Goal: Task Accomplishment & Management: Complete application form

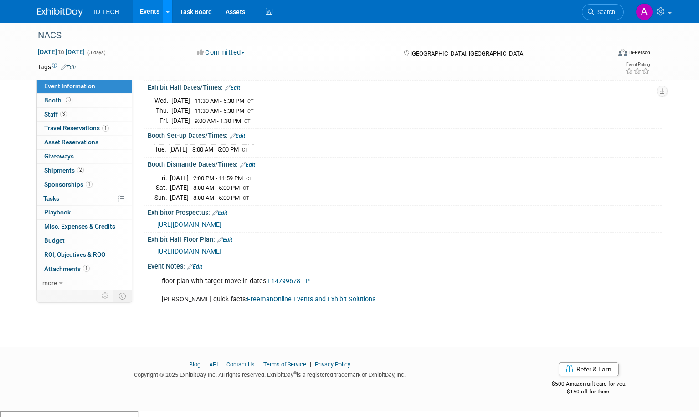
click at [166, 10] on icon at bounding box center [168, 12] width 4 height 6
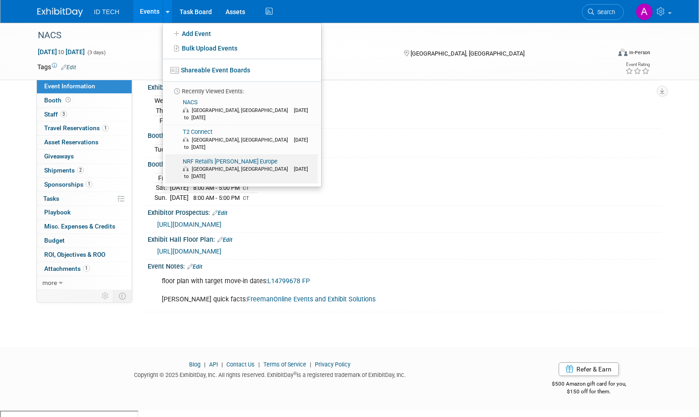
click at [215, 155] on link "NRF Retail's Big Show Europe Paris, France Sep 16, 2025 to Sep 18, 2025" at bounding box center [241, 169] width 152 height 29
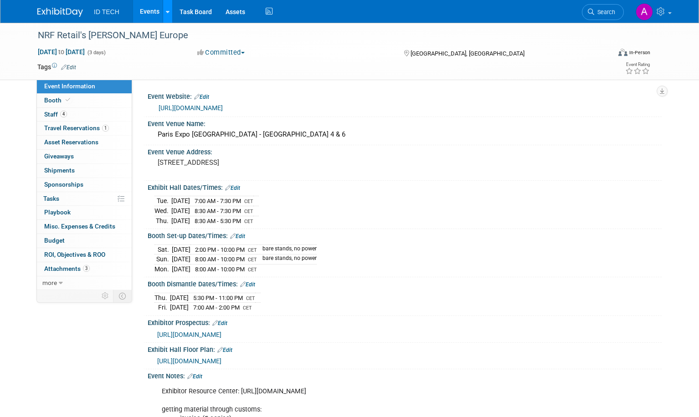
click at [167, 13] on link at bounding box center [168, 11] width 10 height 23
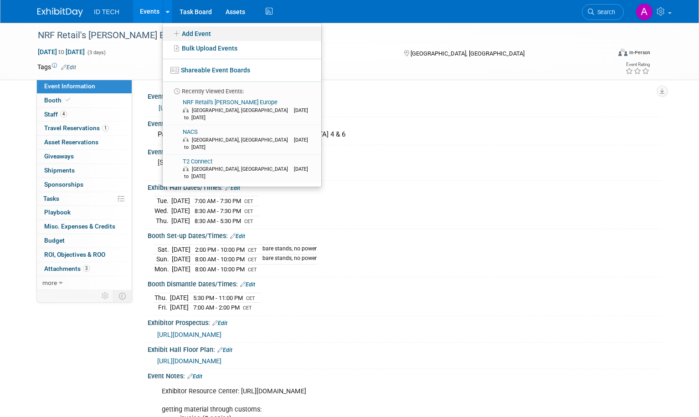
click at [191, 31] on link "Add Event" at bounding box center [242, 33] width 159 height 15
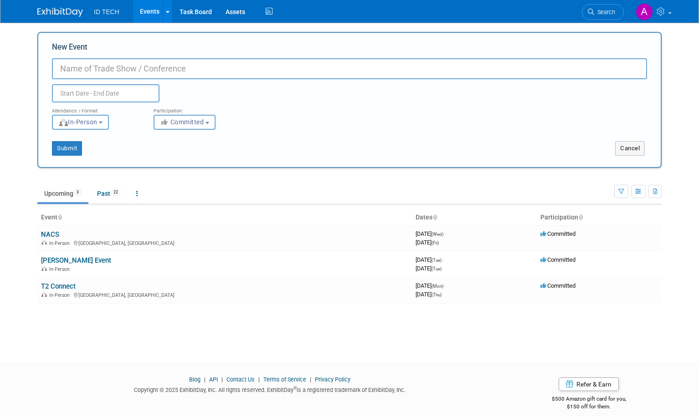
click at [106, 68] on input "New Event" at bounding box center [349, 68] width 595 height 21
type input "NRF 2026 Retail's [PERSON_NAME]"
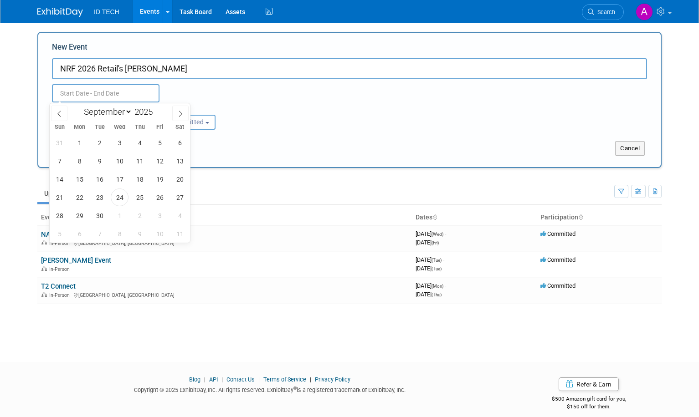
click at [103, 93] on input "text" at bounding box center [105, 93] width 107 height 18
click at [179, 117] on span at bounding box center [180, 113] width 16 height 15
select select "11"
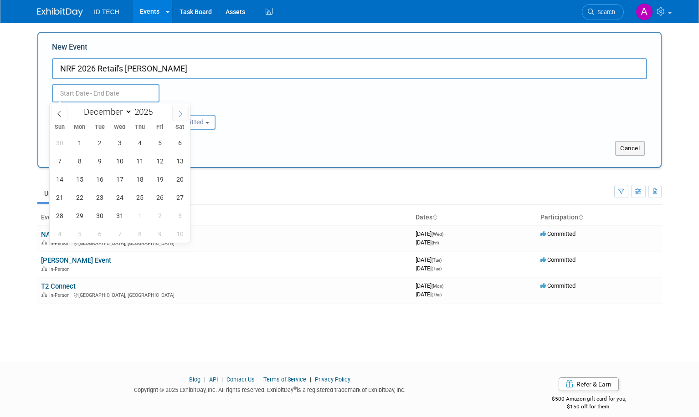
click at [179, 117] on span at bounding box center [180, 113] width 16 height 15
type input "2026"
select select "0"
click at [59, 180] on span "11" at bounding box center [60, 179] width 18 height 18
click at [97, 182] on span "13" at bounding box center [100, 179] width 18 height 18
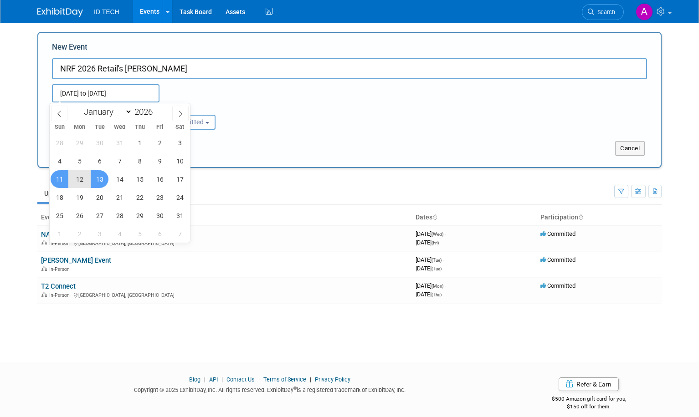
type input "[DATE] to [DATE]"
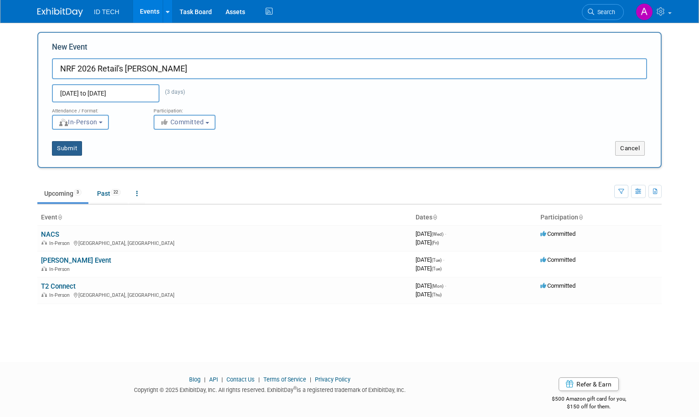
click at [72, 151] on button "Submit" at bounding box center [67, 148] width 30 height 15
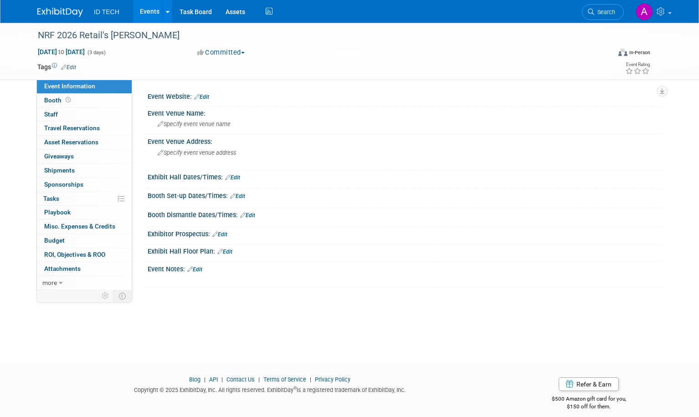
click at [205, 97] on link "Edit" at bounding box center [201, 97] width 15 height 6
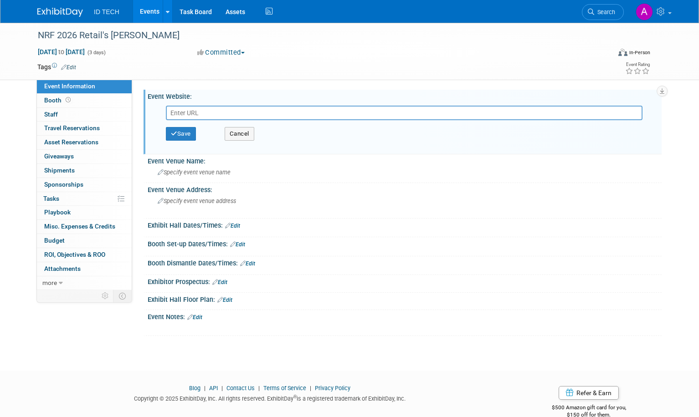
click at [189, 109] on input "text" at bounding box center [404, 113] width 476 height 15
paste input "[URL][DOMAIN_NAME]"
type input "[URL][DOMAIN_NAME]"
click at [178, 136] on button "Save" at bounding box center [181, 134] width 30 height 14
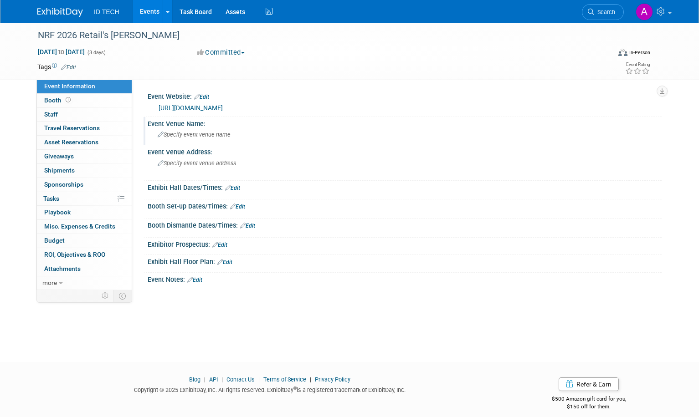
click at [183, 132] on span "Specify event venue name" at bounding box center [194, 134] width 73 height 7
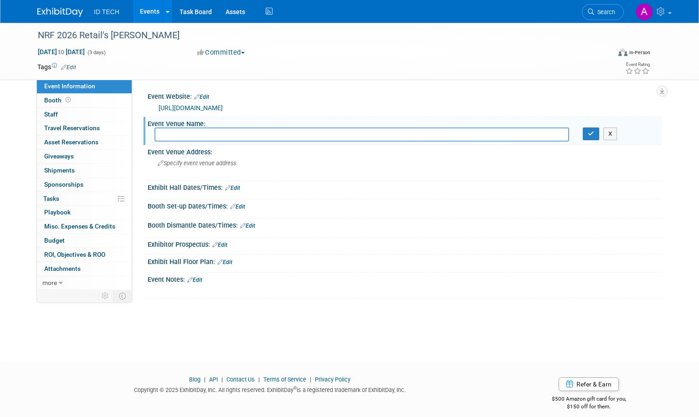
click at [233, 134] on input "text" at bounding box center [361, 135] width 414 height 14
type input "[PERSON_NAME] Convention Center"
click at [588, 135] on button "button" at bounding box center [591, 134] width 16 height 13
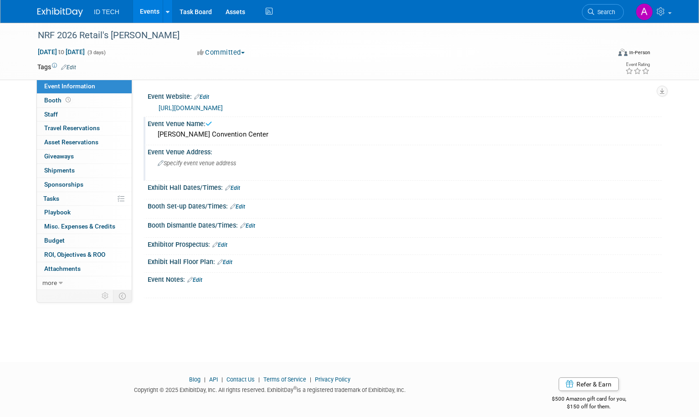
click at [172, 165] on span "Specify event venue address" at bounding box center [197, 163] width 78 height 7
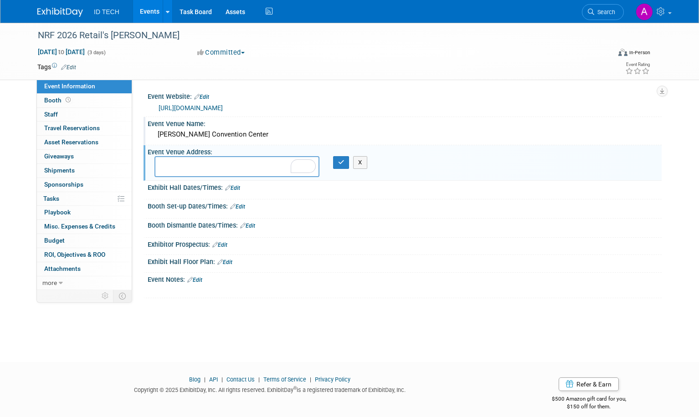
drag, startPoint x: 200, startPoint y: 163, endPoint x: 196, endPoint y: 167, distance: 5.8
click at [200, 163] on textarea "To enrich screen reader interactions, please activate Accessibility in Grammarl…" at bounding box center [236, 166] width 165 height 21
paste textarea "[STREET_ADDRESS][US_STATE]"
type textarea "[STREET_ADDRESS][US_STATE]"
click at [342, 164] on icon "button" at bounding box center [341, 162] width 6 height 6
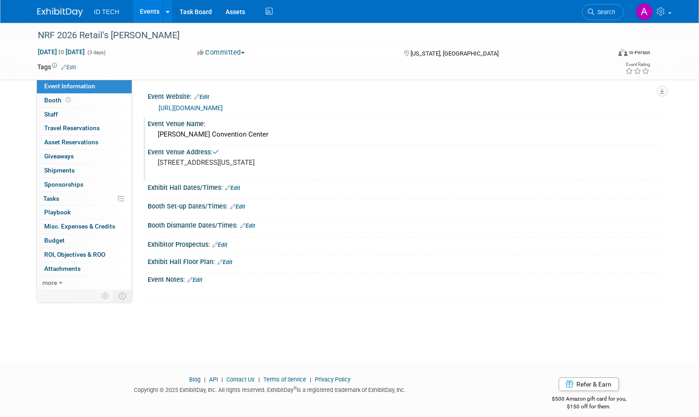
click at [234, 189] on link "Edit" at bounding box center [232, 188] width 15 height 6
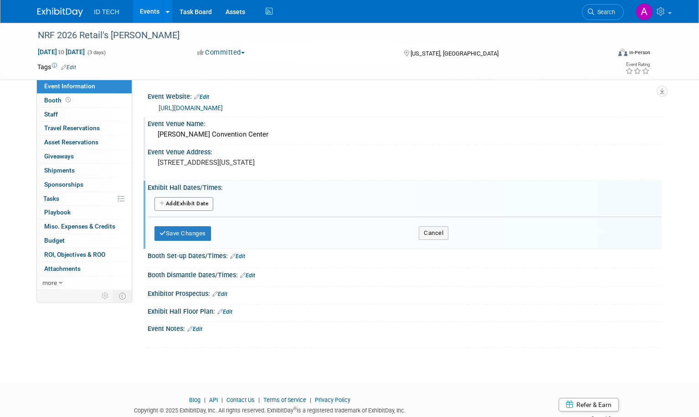
click at [189, 205] on button "Add Another Exhibit Date" at bounding box center [183, 204] width 59 height 14
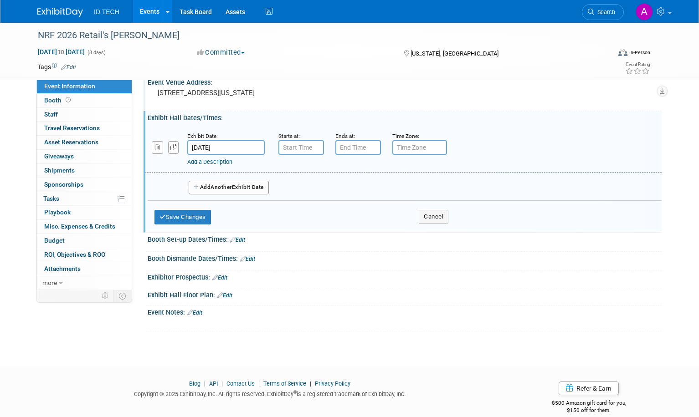
scroll to position [82, 0]
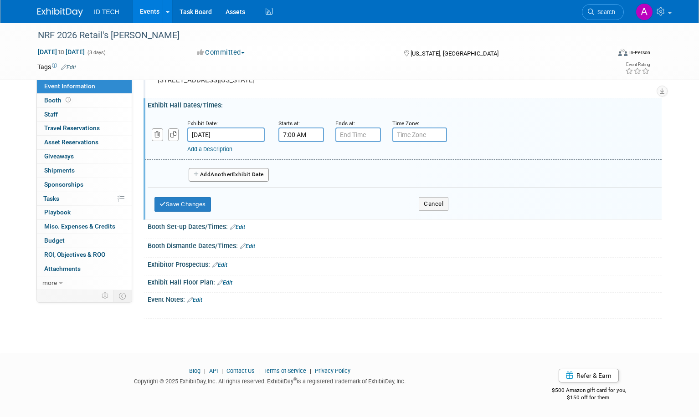
click at [310, 134] on input "7:00 AM" at bounding box center [301, 135] width 46 height 15
click at [298, 195] on span at bounding box center [300, 197] width 16 height 16
click at [294, 153] on span at bounding box center [300, 157] width 16 height 16
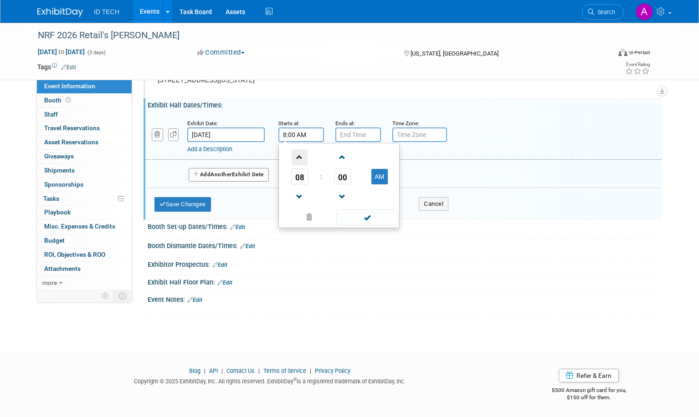
type input "9:00 AM"
click at [363, 220] on span at bounding box center [366, 218] width 61 height 16
click at [350, 135] on input "7:00 PM" at bounding box center [358, 135] width 46 height 15
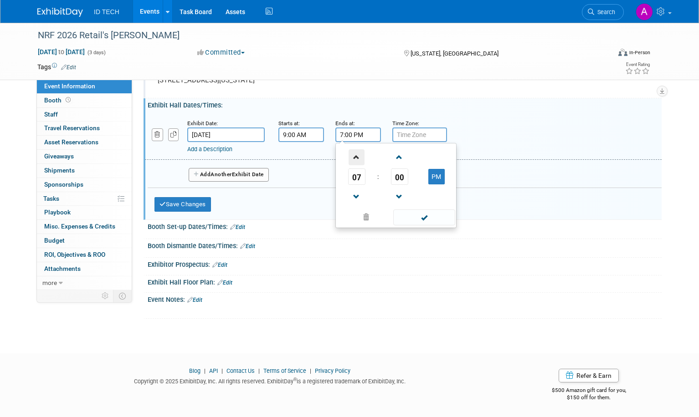
click at [354, 158] on span at bounding box center [356, 157] width 16 height 16
click at [356, 192] on span at bounding box center [356, 197] width 16 height 16
type input "5:00 PM"
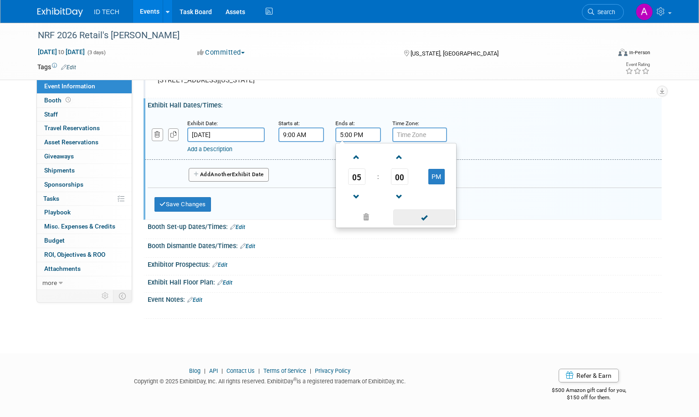
click at [423, 220] on span at bounding box center [423, 218] width 61 height 16
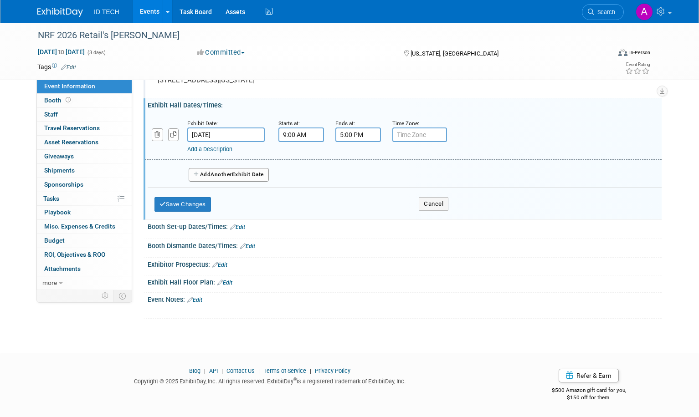
click at [198, 175] on button "Add Another Exhibit Date" at bounding box center [229, 175] width 80 height 14
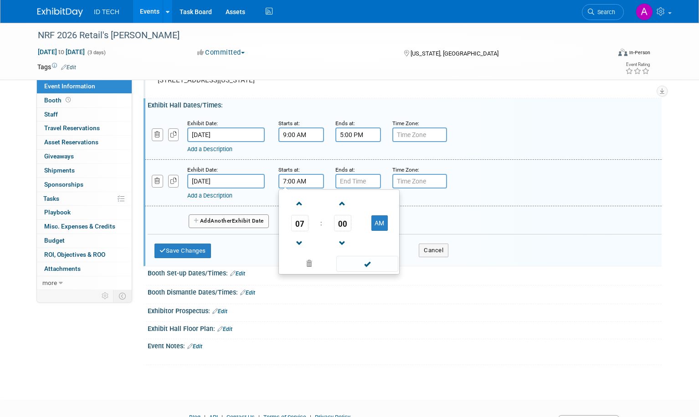
click at [311, 183] on input "7:00 AM" at bounding box center [301, 181] width 46 height 15
click at [294, 209] on span at bounding box center [300, 204] width 16 height 16
click at [296, 209] on span at bounding box center [300, 204] width 16 height 16
type input "9:00 AM"
click at [360, 263] on span at bounding box center [366, 264] width 61 height 16
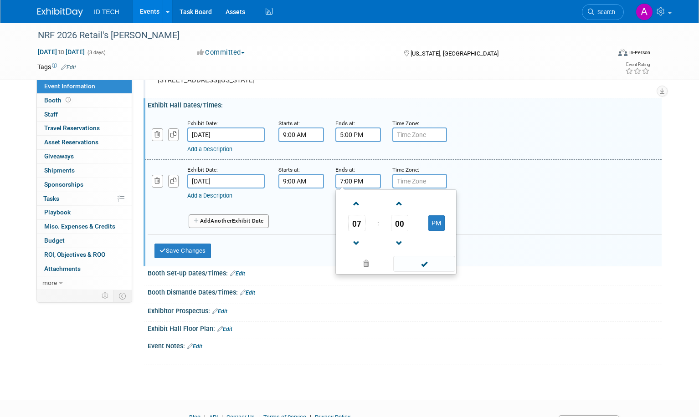
click at [349, 182] on input "7:00 PM" at bounding box center [358, 181] width 46 height 15
click at [351, 199] on span at bounding box center [356, 204] width 16 height 16
click at [353, 238] on span at bounding box center [356, 243] width 16 height 16
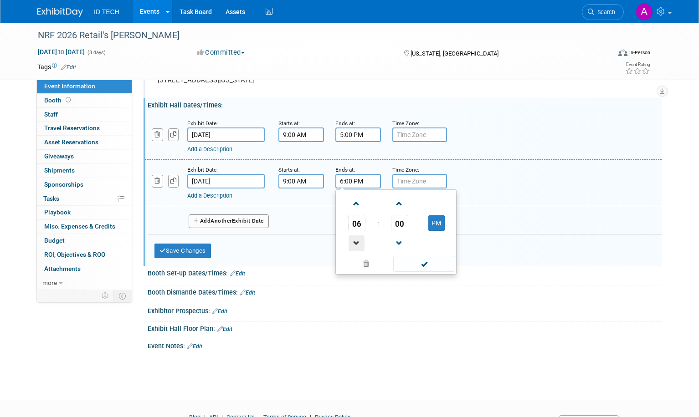
type input "5:00 PM"
click at [425, 266] on span at bounding box center [423, 264] width 61 height 16
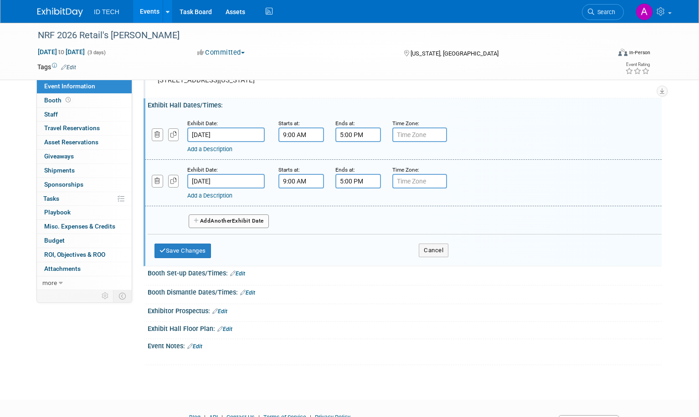
click at [223, 222] on span "Another" at bounding box center [220, 221] width 21 height 6
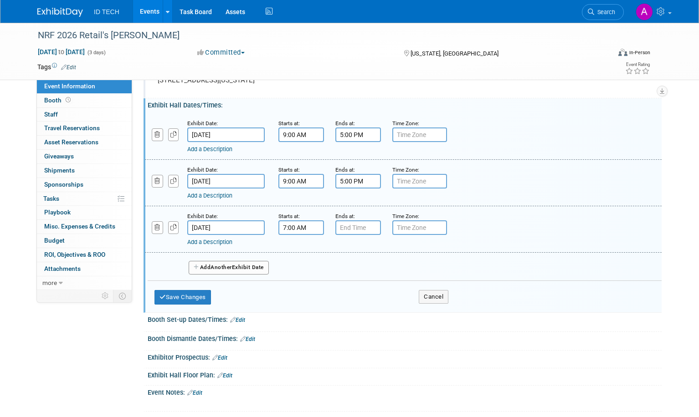
click at [297, 230] on input "7:00 AM" at bounding box center [301, 227] width 46 height 15
click at [300, 257] on span at bounding box center [300, 250] width 16 height 16
type input "9:00 AM"
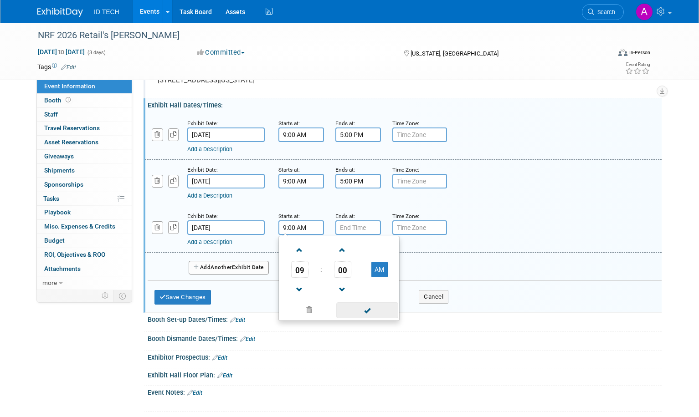
click at [366, 310] on span at bounding box center [366, 310] width 61 height 16
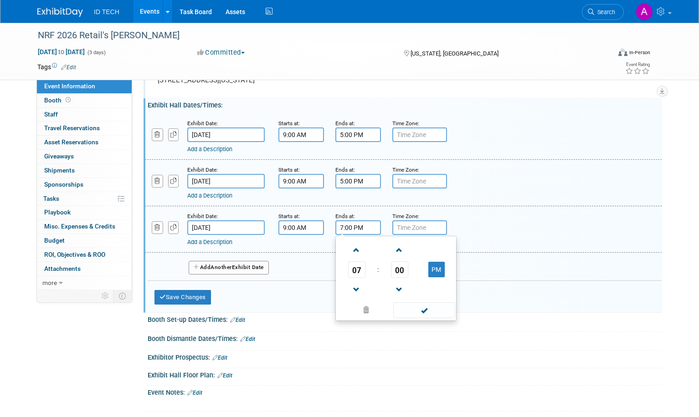
click at [353, 231] on input "7:00 PM" at bounding box center [358, 227] width 46 height 15
click at [355, 291] on span at bounding box center [356, 290] width 16 height 16
type input "4:00 PM"
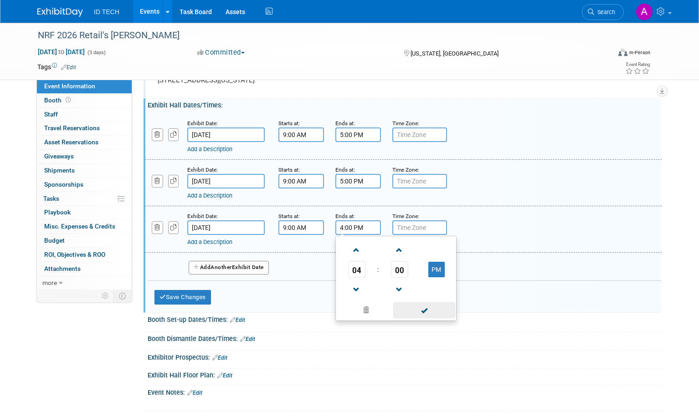
click at [430, 309] on span at bounding box center [423, 310] width 61 height 16
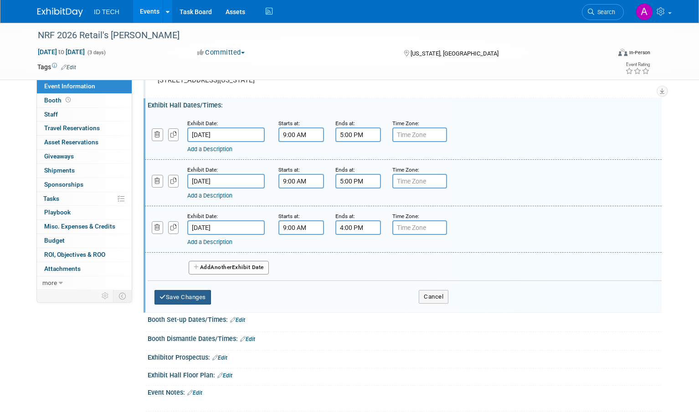
click at [194, 297] on button "Save Changes" at bounding box center [182, 297] width 56 height 15
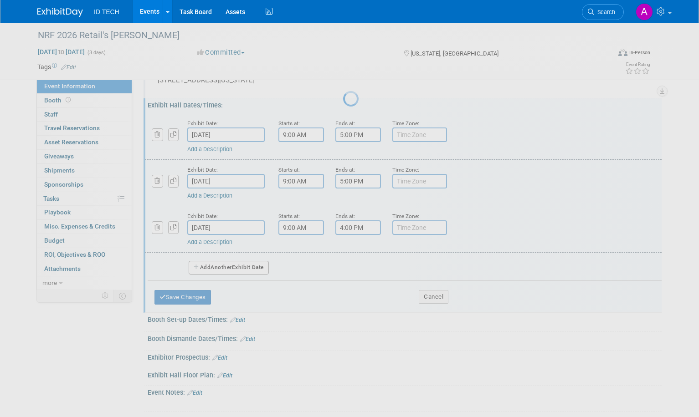
scroll to position [9, 0]
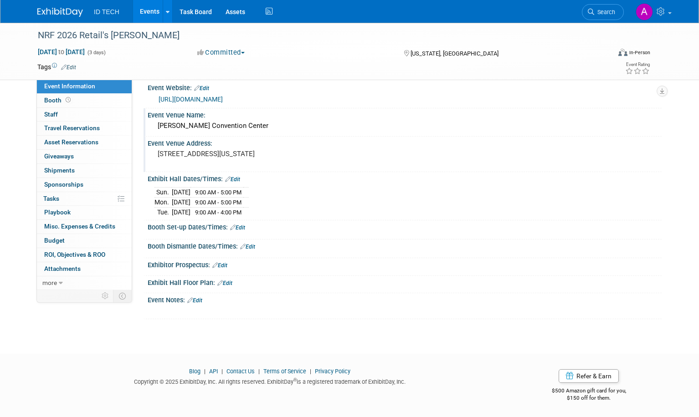
click at [244, 229] on link "Edit" at bounding box center [237, 228] width 15 height 6
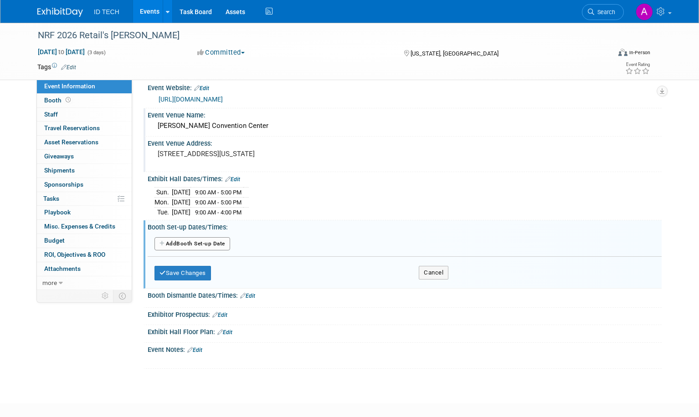
click at [181, 241] on button "Add Another Booth Set-up Date" at bounding box center [192, 244] width 76 height 14
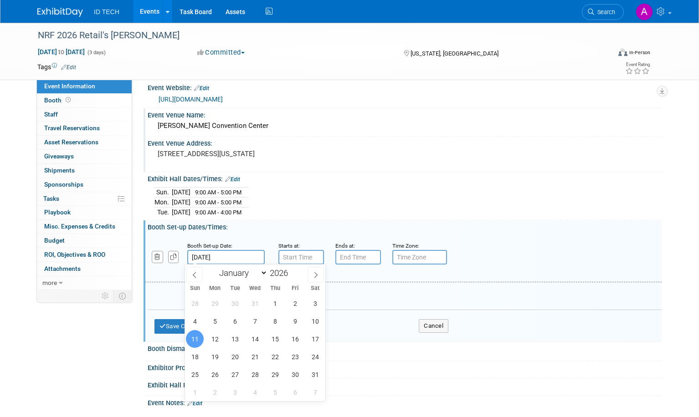
click at [231, 255] on input "[DATE]" at bounding box center [225, 257] width 77 height 15
click at [297, 325] on span "9" at bounding box center [295, 321] width 18 height 18
type input "[DATE]"
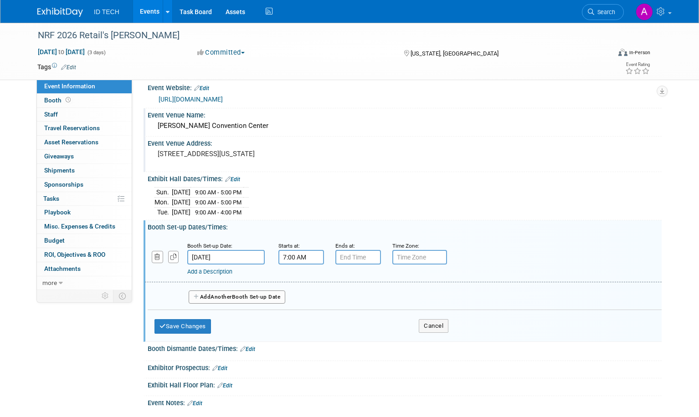
click at [284, 261] on input "7:00 AM" at bounding box center [301, 257] width 46 height 15
click at [299, 280] on span at bounding box center [300, 280] width 16 height 16
type input "8:00 AM"
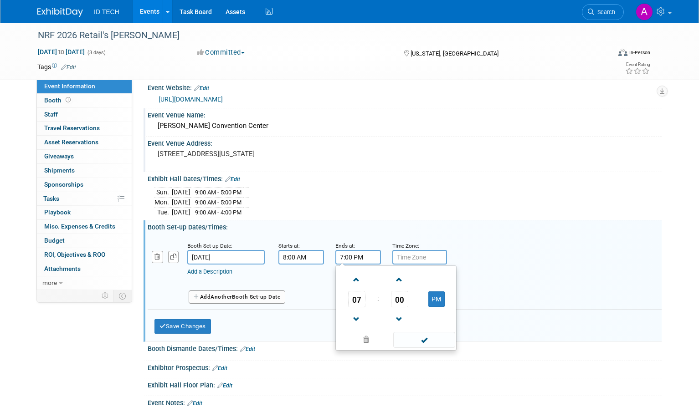
click at [364, 255] on input "7:00 PM" at bounding box center [358, 257] width 46 height 15
click at [358, 315] on span at bounding box center [356, 320] width 16 height 16
type input "5:00 PM"
click at [410, 342] on span at bounding box center [423, 340] width 61 height 16
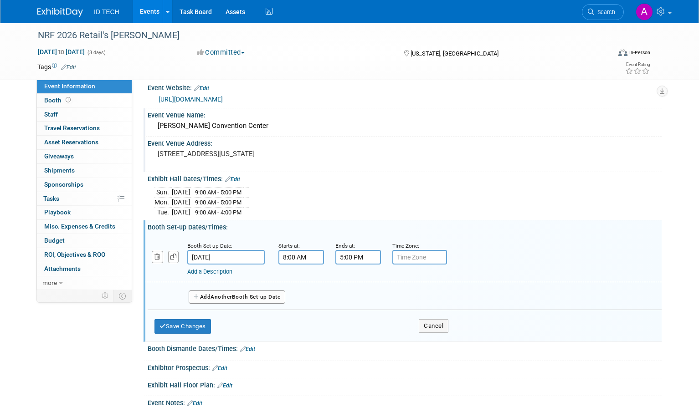
click at [219, 296] on span "Another" at bounding box center [220, 297] width 21 height 6
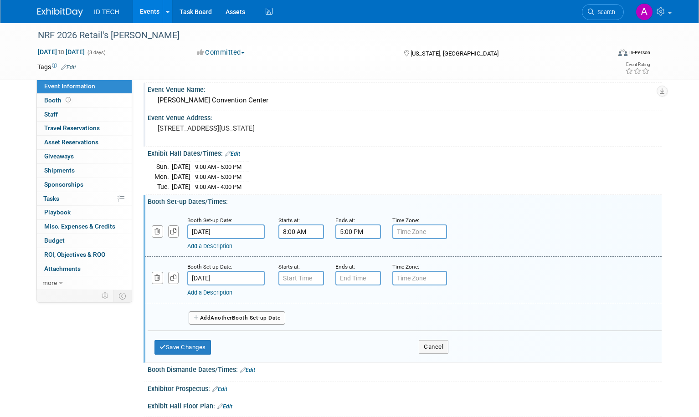
scroll to position [54, 0]
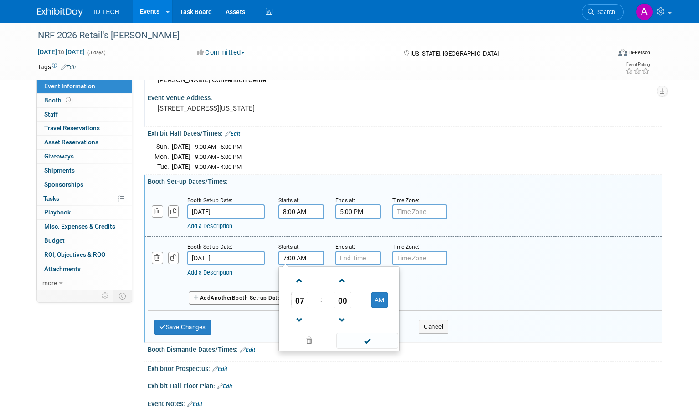
click at [315, 257] on input "7:00 AM" at bounding box center [301, 258] width 46 height 15
click at [300, 281] on span at bounding box center [300, 281] width 16 height 16
click at [298, 321] on span at bounding box center [300, 320] width 16 height 16
type input "8:00 AM"
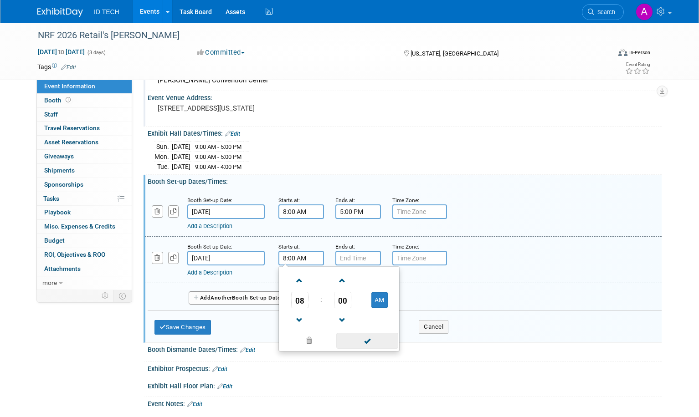
click at [374, 341] on span at bounding box center [366, 341] width 61 height 16
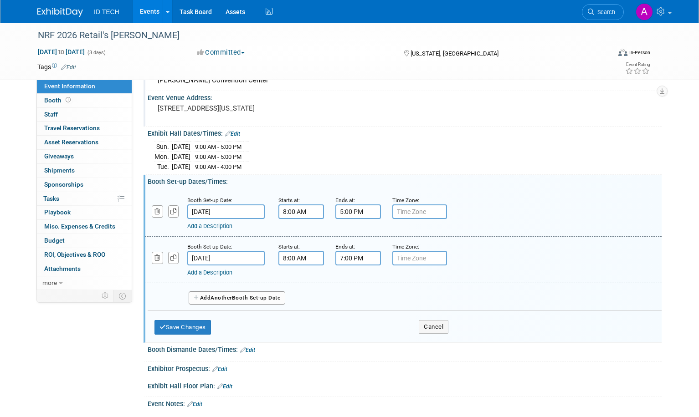
click at [358, 258] on input "7:00 PM" at bounding box center [358, 258] width 46 height 15
click at [357, 322] on span at bounding box center [356, 320] width 16 height 16
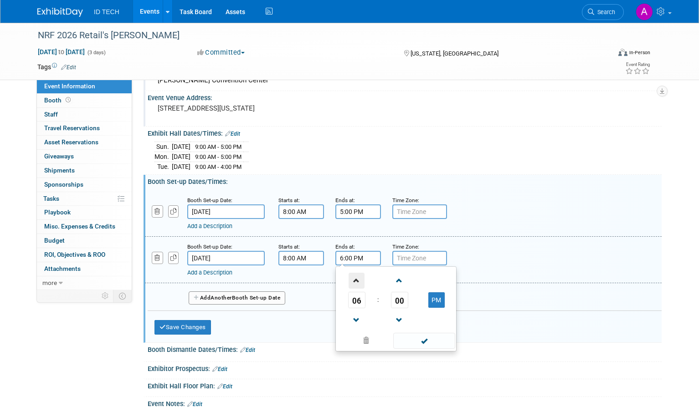
click at [353, 281] on span at bounding box center [356, 281] width 16 height 16
type input "9:00 PM"
click at [432, 343] on span at bounding box center [423, 341] width 61 height 16
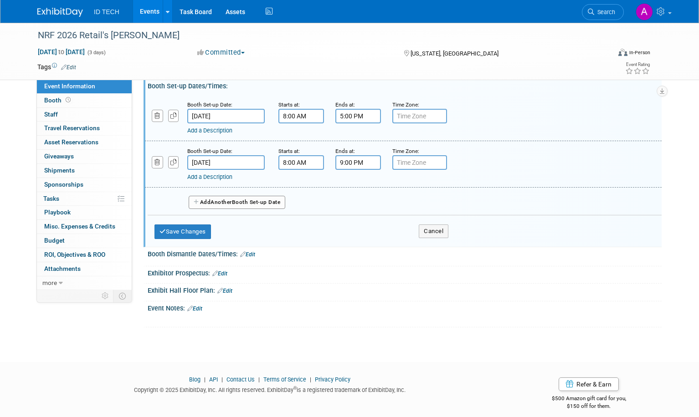
scroll to position [158, 0]
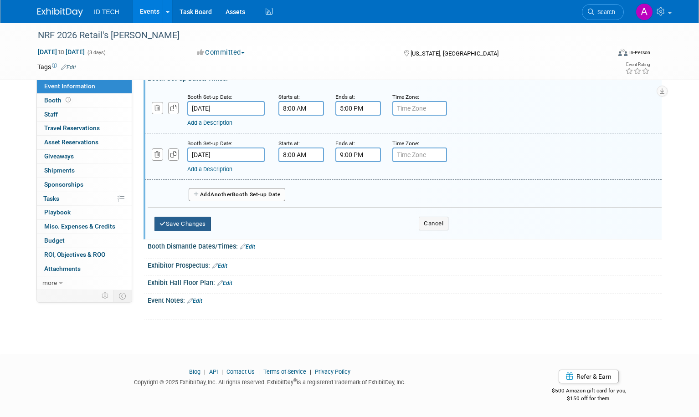
click at [191, 219] on button "Save Changes" at bounding box center [182, 224] width 56 height 15
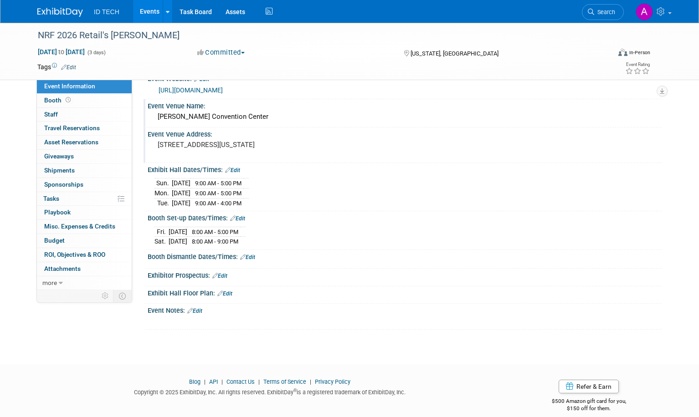
scroll to position [27, 0]
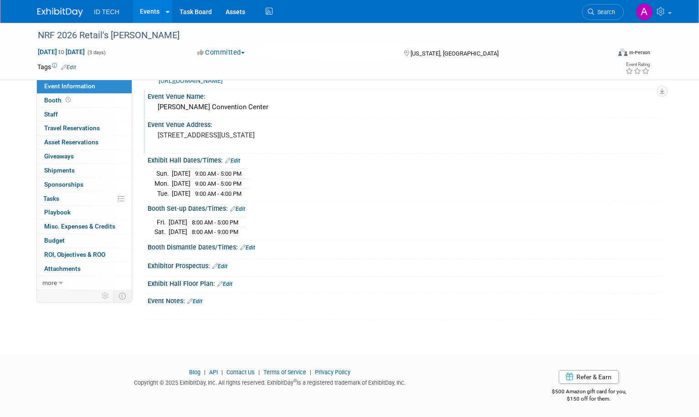
click at [253, 246] on link "Edit" at bounding box center [247, 248] width 15 height 6
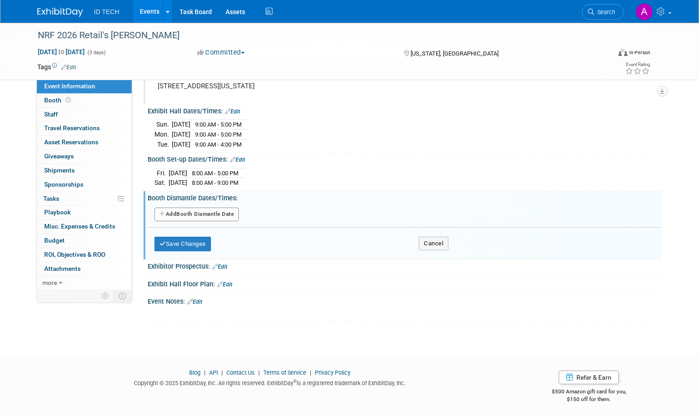
scroll to position [77, 0]
click at [211, 215] on button "Add Another Booth Dismantle Date" at bounding box center [196, 214] width 84 height 14
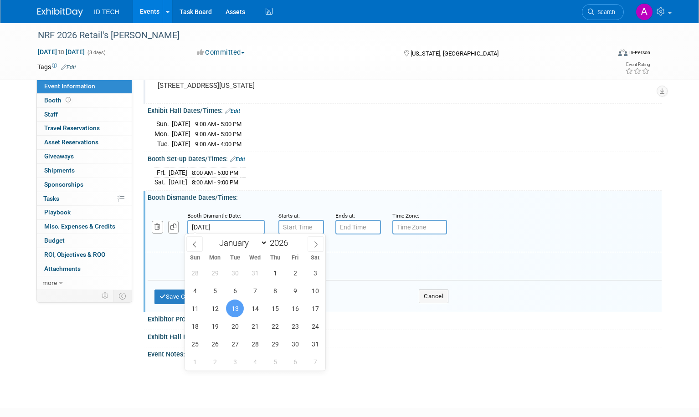
click at [236, 225] on input "[DATE]" at bounding box center [225, 227] width 77 height 15
click at [309, 227] on input "7:00 AM" at bounding box center [301, 227] width 46 height 15
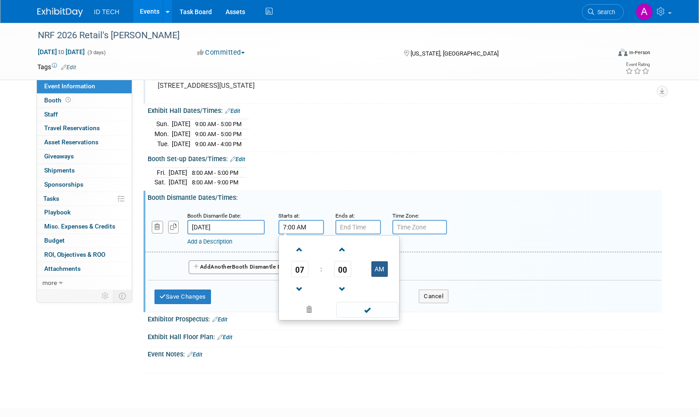
click at [377, 269] on button "AM" at bounding box center [379, 268] width 16 height 15
click at [299, 288] on span at bounding box center [300, 289] width 16 height 16
click at [296, 287] on span at bounding box center [300, 289] width 16 height 16
type input "4:00 PM"
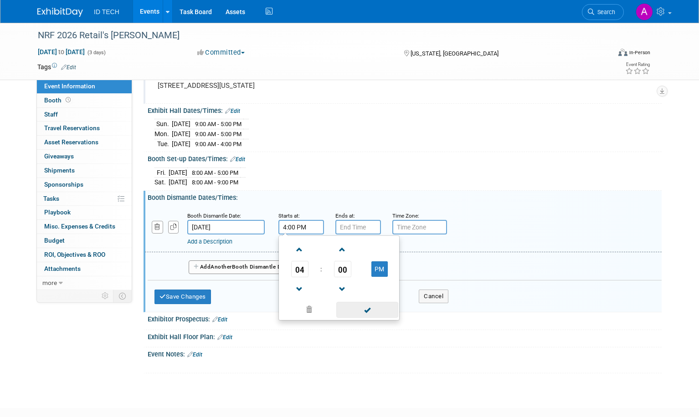
click at [368, 310] on span at bounding box center [366, 310] width 61 height 16
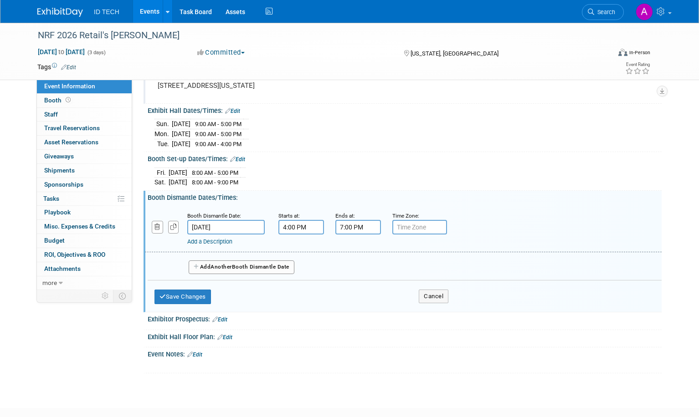
click at [360, 226] on input "7:00 PM" at bounding box center [358, 227] width 46 height 15
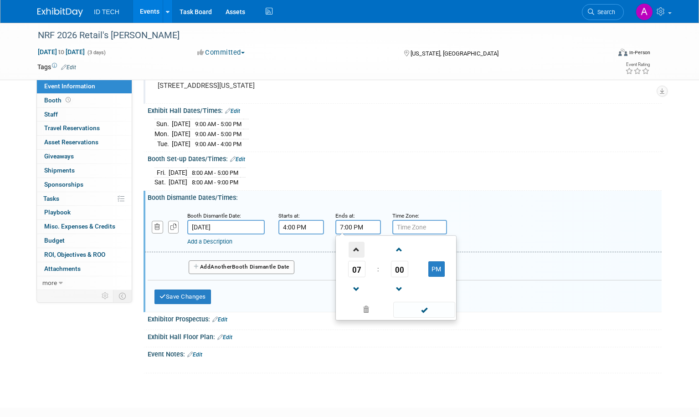
click at [352, 245] on span at bounding box center [356, 250] width 16 height 16
click at [350, 285] on span at bounding box center [356, 289] width 16 height 16
click at [353, 286] on span at bounding box center [356, 289] width 16 height 16
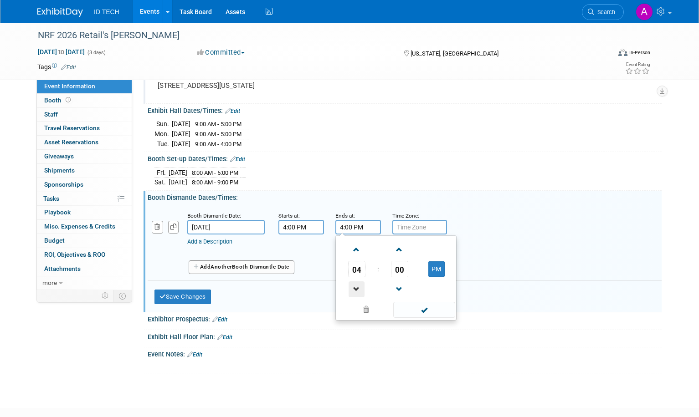
click at [353, 286] on span at bounding box center [356, 289] width 16 height 16
click at [431, 267] on button "PM" at bounding box center [436, 268] width 16 height 15
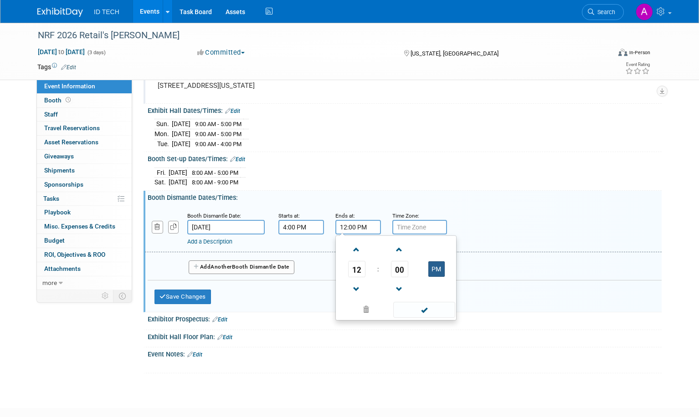
type input "12:00 AM"
click at [417, 311] on span at bounding box center [423, 310] width 61 height 16
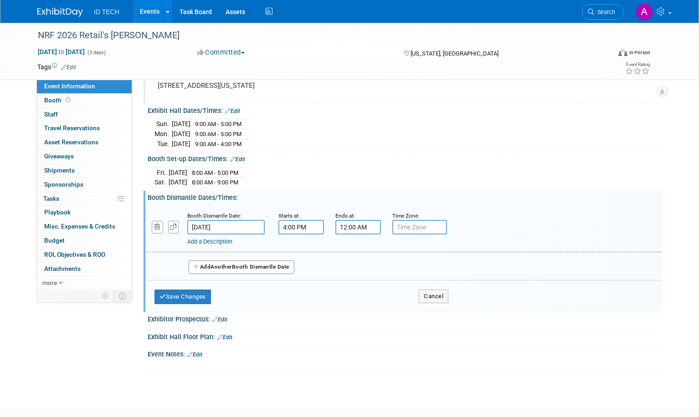
click at [249, 266] on button "Add Another Booth Dismantle Date" at bounding box center [242, 268] width 106 height 14
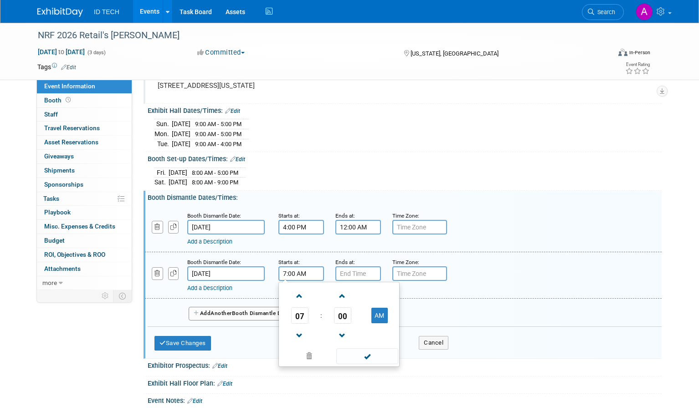
click at [292, 270] on input "7:00 AM" at bounding box center [301, 273] width 46 height 15
click at [299, 288] on span at bounding box center [300, 296] width 16 height 16
type input "8:00 AM"
drag, startPoint x: 357, startPoint y: 353, endPoint x: 364, endPoint y: 315, distance: 38.4
click at [358, 353] on span at bounding box center [366, 356] width 61 height 16
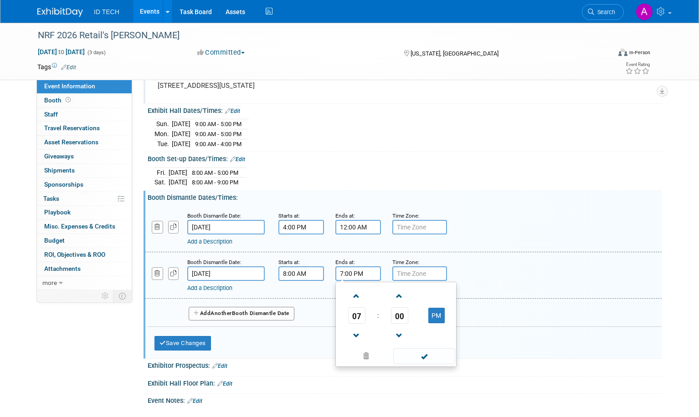
click at [354, 275] on input "7:00 PM" at bounding box center [358, 273] width 46 height 15
click at [355, 292] on span at bounding box center [356, 296] width 16 height 16
click at [358, 332] on span at bounding box center [356, 336] width 16 height 16
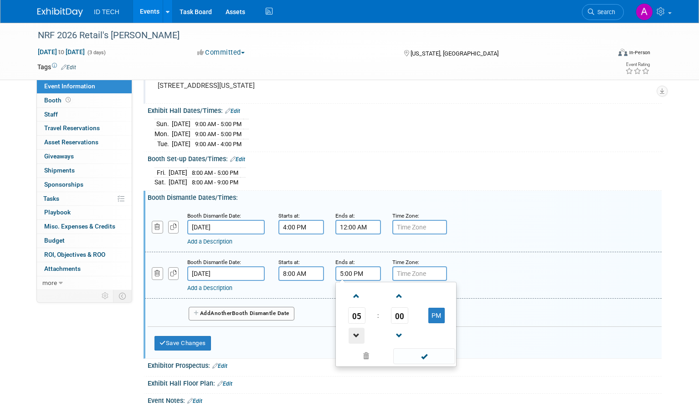
click at [358, 332] on span at bounding box center [356, 336] width 16 height 16
type input "4:00 PM"
click at [431, 353] on span at bounding box center [423, 356] width 61 height 16
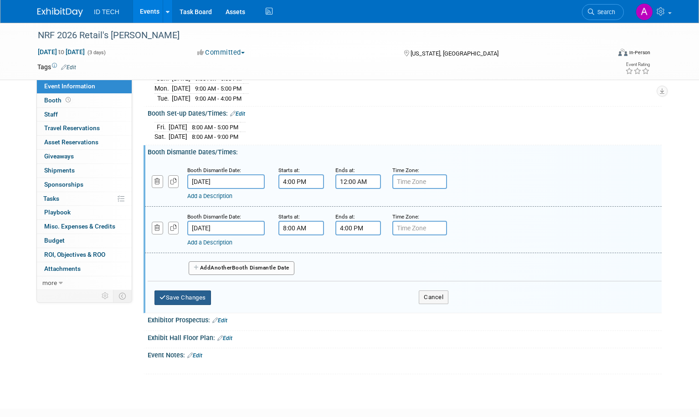
click at [200, 297] on button "Save Changes" at bounding box center [182, 298] width 56 height 15
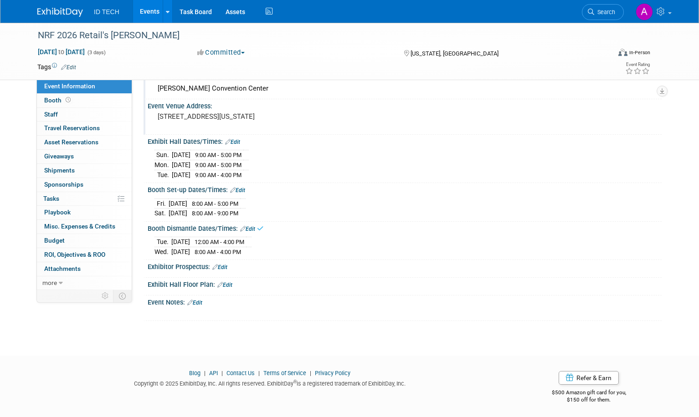
scroll to position [46, 0]
click at [225, 282] on link "Edit" at bounding box center [224, 284] width 15 height 6
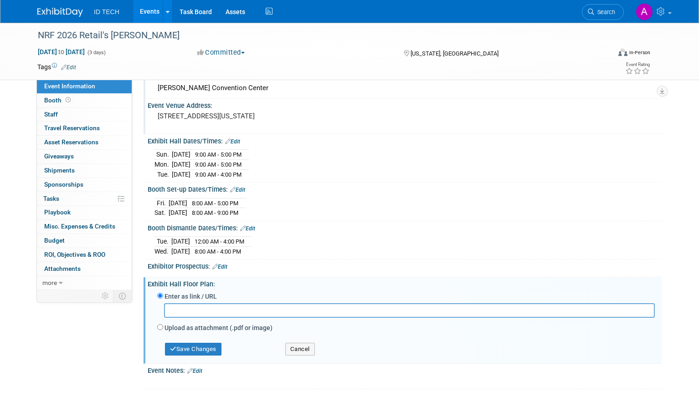
click at [269, 309] on input "text" at bounding box center [409, 310] width 491 height 14
paste input "[URL][DOMAIN_NAME]"
type input "[URL][DOMAIN_NAME]"
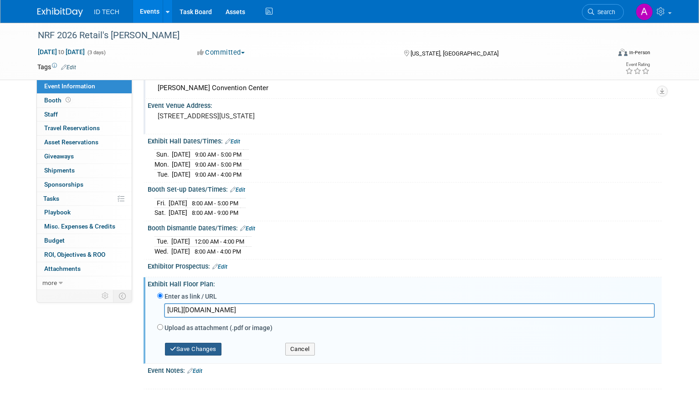
click at [202, 348] on button "Save Changes" at bounding box center [193, 349] width 56 height 13
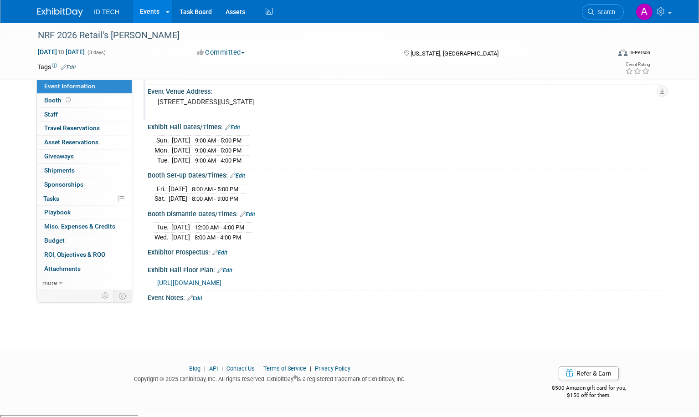
scroll to position [66, 0]
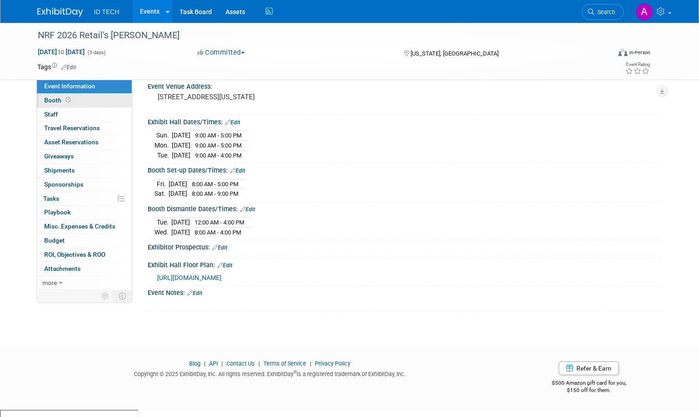
click at [46, 98] on span "Booth" at bounding box center [58, 100] width 28 height 7
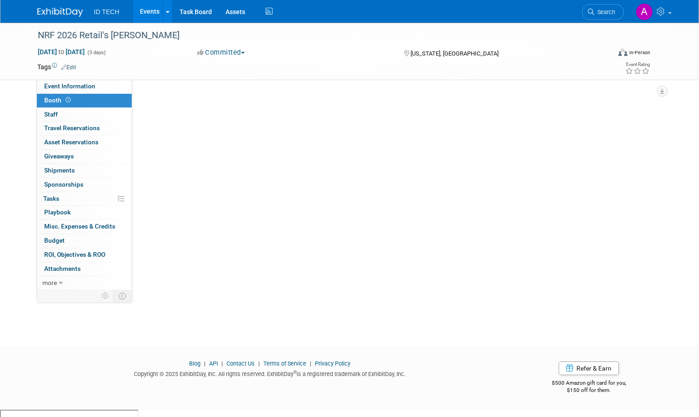
scroll to position [0, 0]
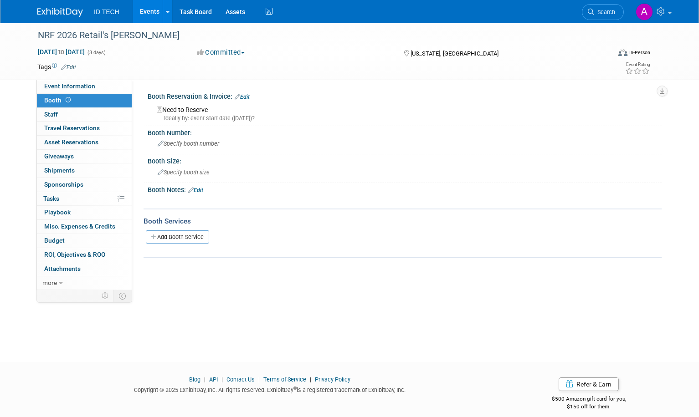
click at [207, 117] on div "Ideally by: event start date ([DATE])?" at bounding box center [405, 118] width 497 height 8
click at [240, 95] on link "Edit" at bounding box center [242, 97] width 15 height 6
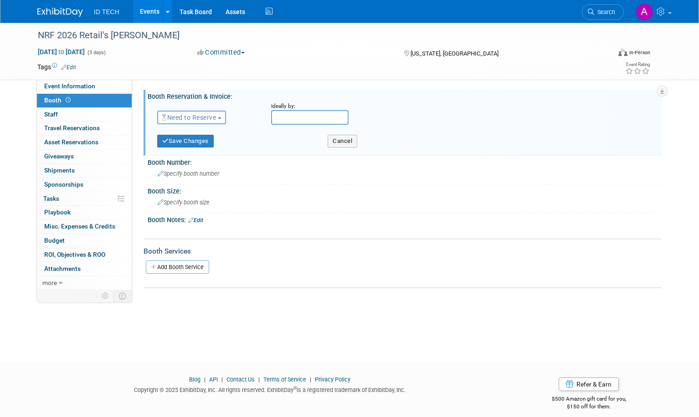
click at [220, 113] on button "Need to Reserve" at bounding box center [191, 118] width 69 height 14
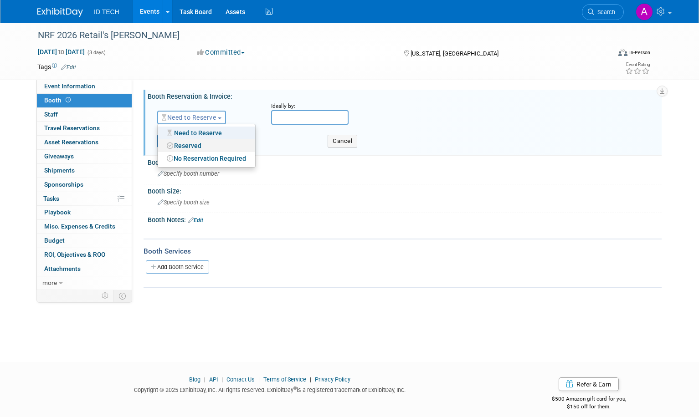
click at [213, 144] on link "Reserved" at bounding box center [206, 145] width 97 height 13
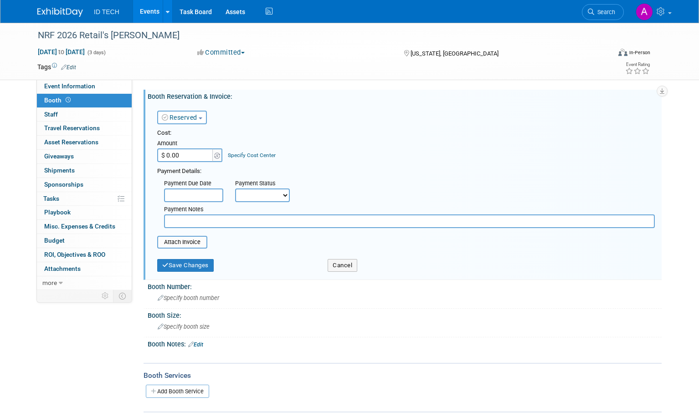
click at [179, 157] on input "$ 0.00" at bounding box center [185, 155] width 57 height 14
type input "$ 27,200.00"
click at [281, 197] on select "Not Paid Yet Partially Paid Paid in Full" at bounding box center [262, 196] width 55 height 14
select select "1"
click at [235, 189] on select "Not Paid Yet Partially Paid Paid in Full" at bounding box center [262, 196] width 55 height 14
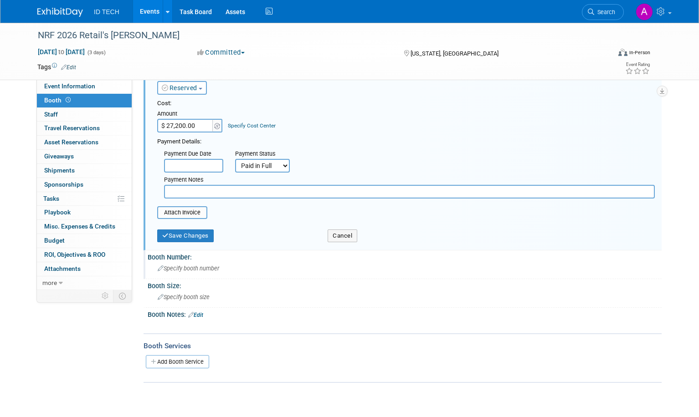
scroll to position [46, 0]
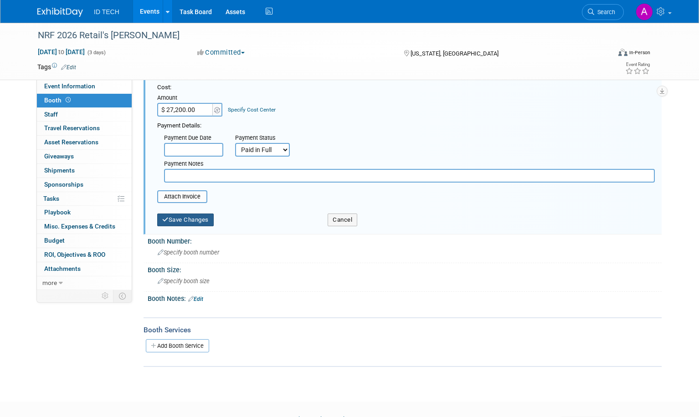
click at [184, 222] on button "Save Changes" at bounding box center [185, 220] width 56 height 13
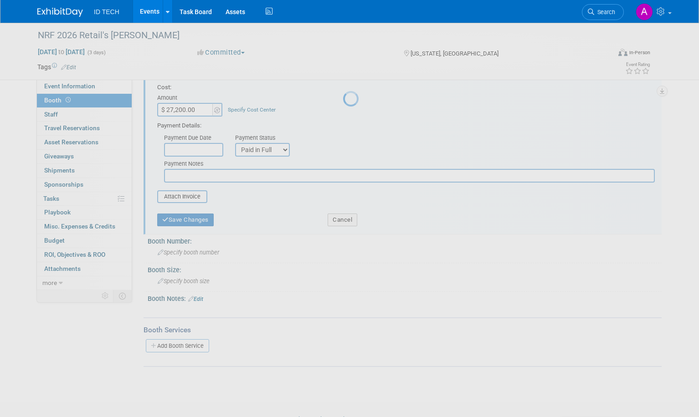
scroll to position [9, 0]
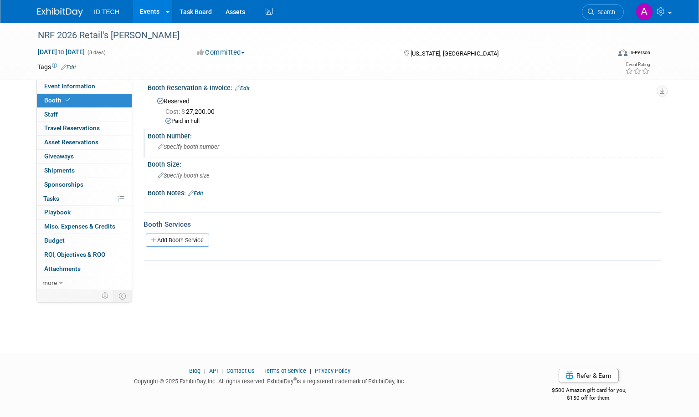
click at [200, 142] on div "Specify booth number" at bounding box center [404, 147] width 500 height 14
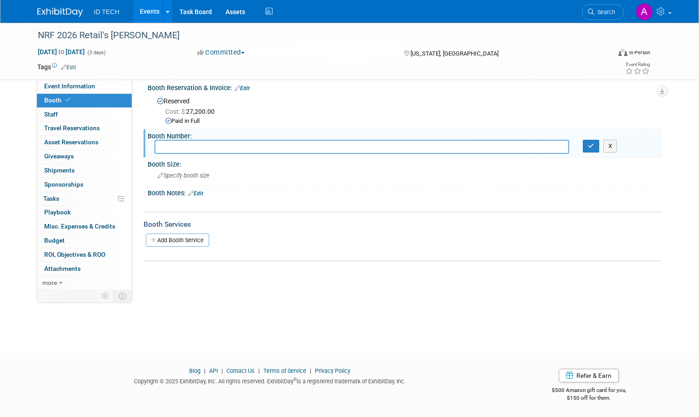
click at [194, 149] on input "text" at bounding box center [361, 147] width 414 height 14
type input "1909"
click at [588, 147] on button "button" at bounding box center [591, 146] width 16 height 13
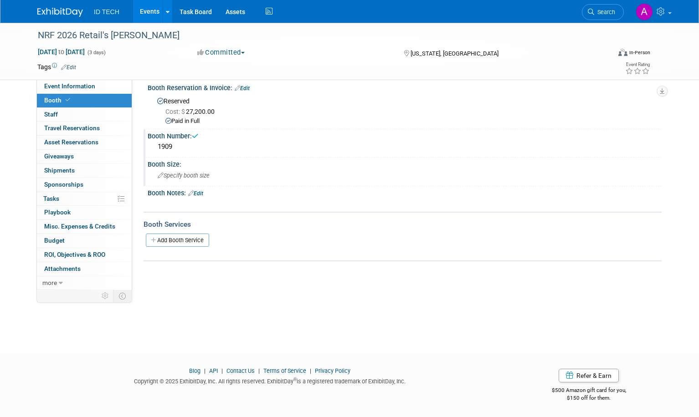
click at [181, 175] on span "Specify booth size" at bounding box center [184, 175] width 52 height 7
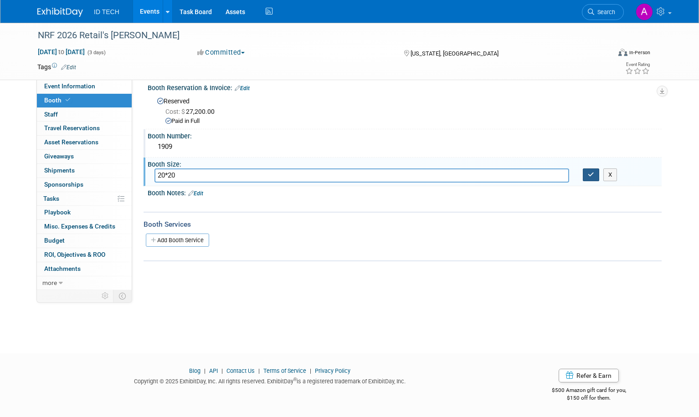
type input "20*20"
click at [591, 178] on button "button" at bounding box center [591, 175] width 16 height 13
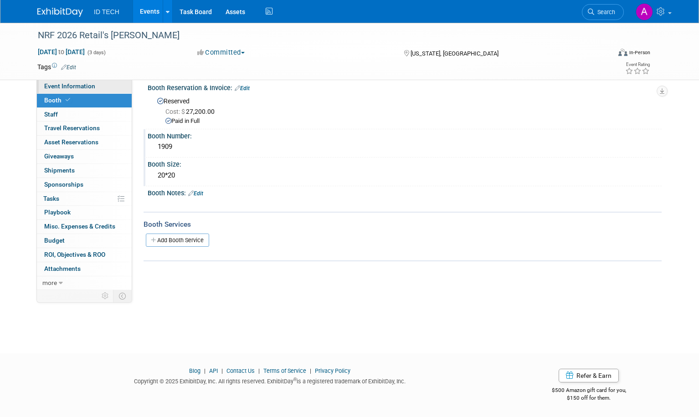
click at [58, 87] on span "Event Information" at bounding box center [69, 85] width 51 height 7
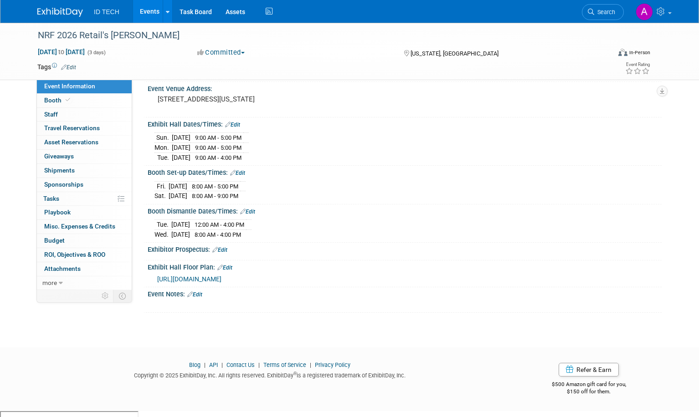
scroll to position [65, 0]
click at [196, 297] on link "Edit" at bounding box center [194, 293] width 15 height 6
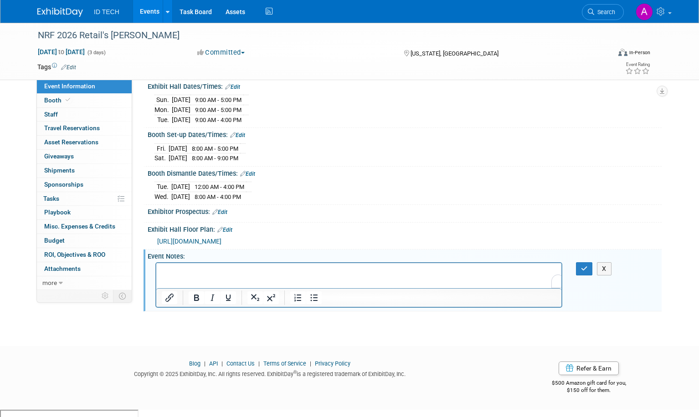
scroll to position [0, 0]
click at [168, 302] on icon "Insert/edit link" at bounding box center [169, 298] width 8 height 8
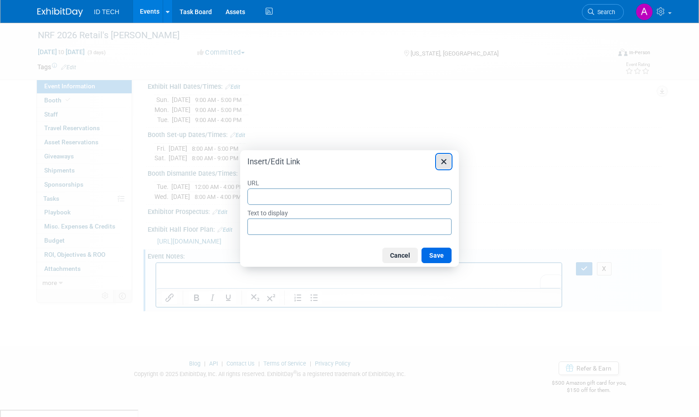
click at [450, 156] on button "Close" at bounding box center [443, 161] width 15 height 15
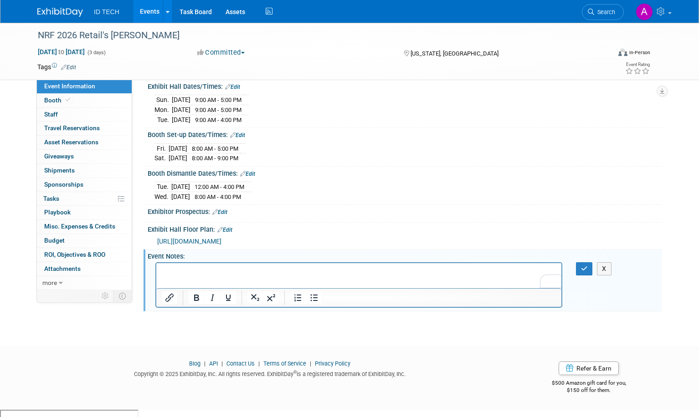
click at [216, 330] on div "NRF 2026 Retail's [PERSON_NAME] [DATE] to [DATE] (3 days) [DATE] to [DATE] Comm…" at bounding box center [349, 126] width 699 height 408
click at [605, 276] on button "X" at bounding box center [604, 268] width 15 height 13
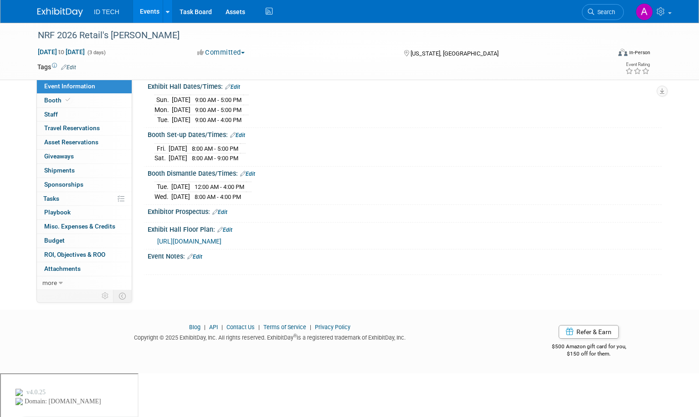
scroll to position [65, 0]
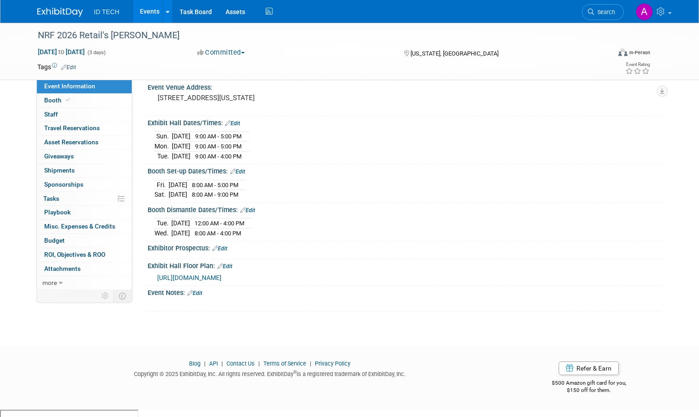
click at [224, 248] on link "Edit" at bounding box center [219, 249] width 15 height 6
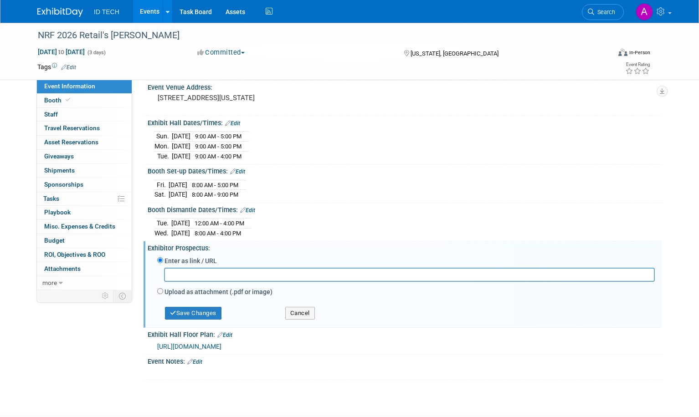
click at [199, 293] on label "Upload as attachment (.pdf or image)" at bounding box center [218, 291] width 108 height 9
click at [163, 293] on input "Upload as attachment (.pdf or image)" at bounding box center [160, 291] width 6 height 6
radio input "true"
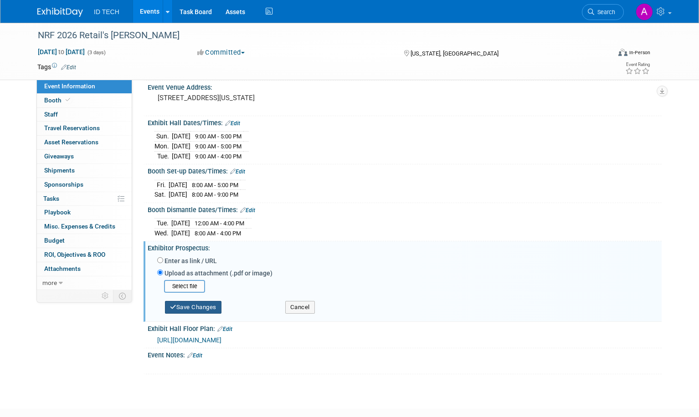
click at [197, 302] on button "Save Changes" at bounding box center [193, 307] width 56 height 13
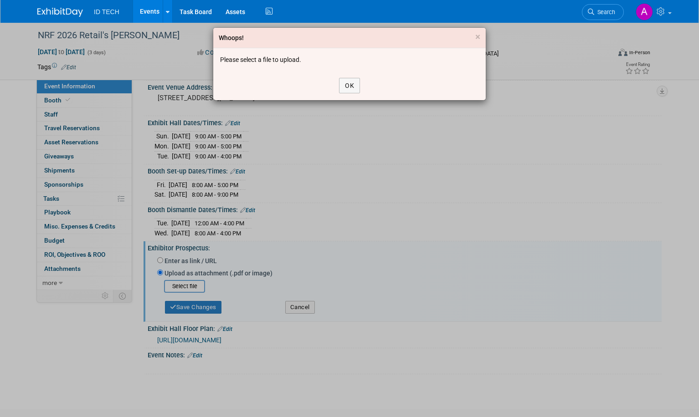
click at [194, 283] on div "Whoops! × Please select a file to upload. OK" at bounding box center [349, 208] width 699 height 417
click at [355, 85] on button "OK" at bounding box center [349, 85] width 21 height 15
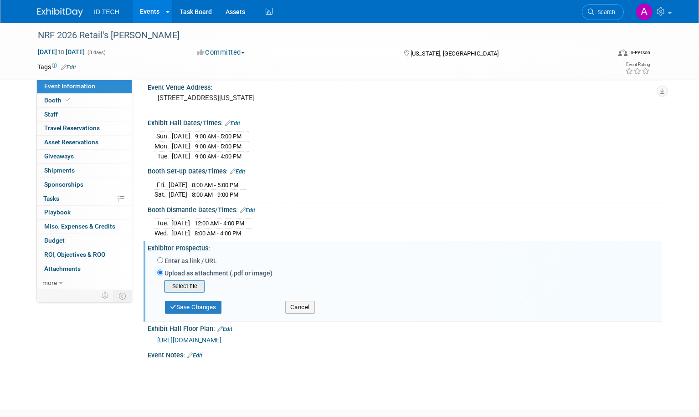
click at [169, 287] on input "file" at bounding box center [150, 286] width 108 height 11
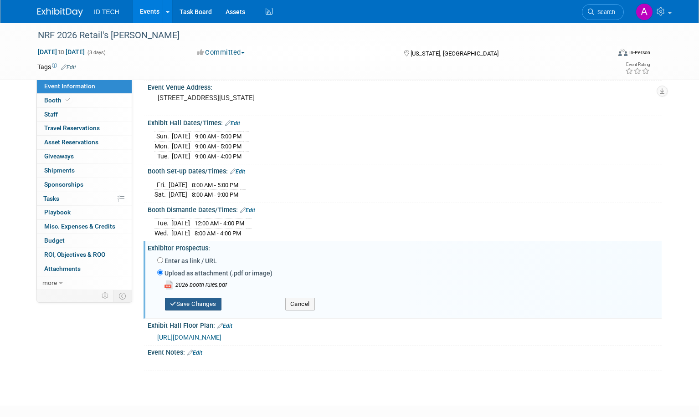
click at [184, 304] on button "Save Changes" at bounding box center [193, 304] width 56 height 13
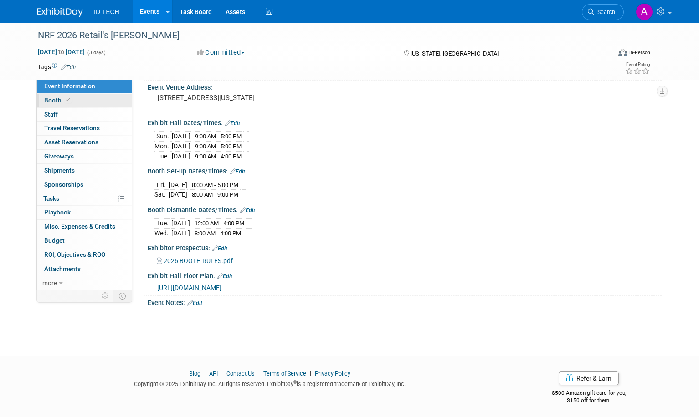
click at [49, 102] on span "Booth" at bounding box center [58, 100] width 28 height 7
